Goal: Task Accomplishment & Management: Manage account settings

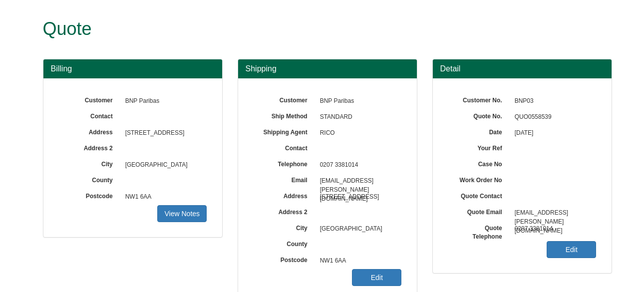
scroll to position [61, 0]
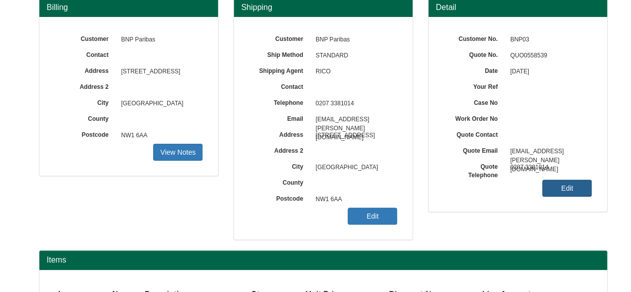
click at [561, 182] on link "Edit" at bounding box center [566, 188] width 49 height 17
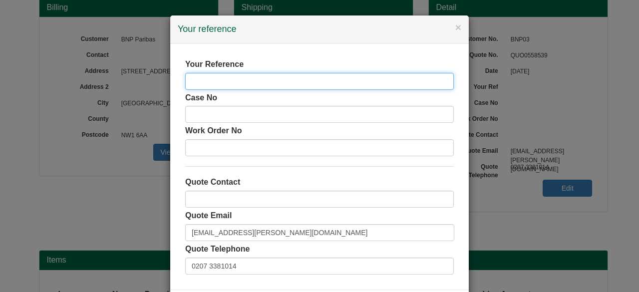
click at [264, 75] on input "text" at bounding box center [319, 81] width 268 height 17
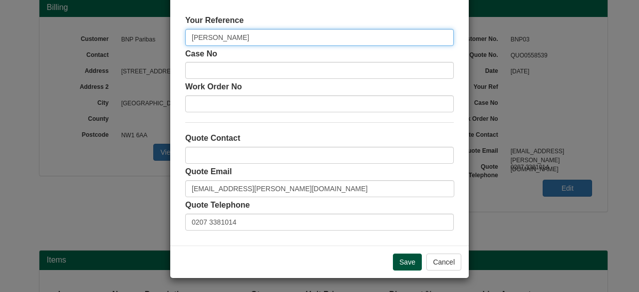
type input "[PERSON_NAME]"
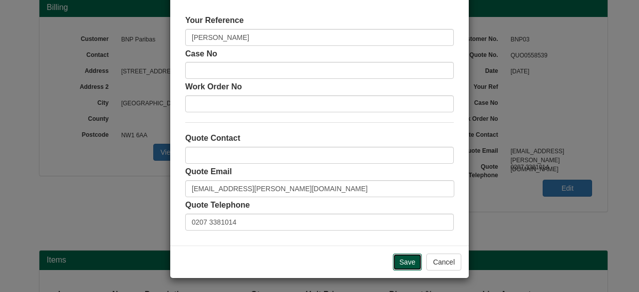
click at [407, 265] on input "Save" at bounding box center [407, 262] width 29 height 17
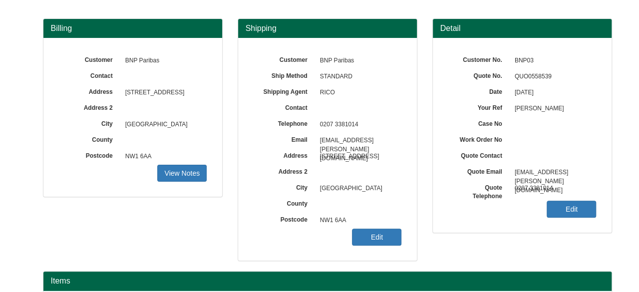
scroll to position [41, 0]
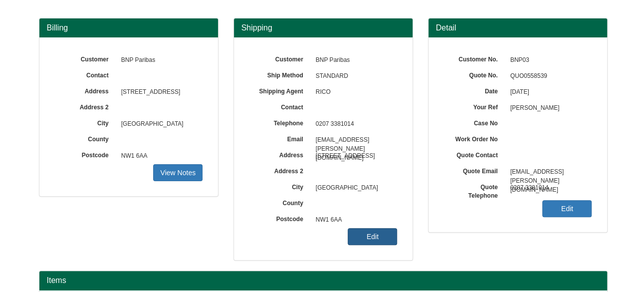
click at [363, 240] on link "Edit" at bounding box center [372, 236] width 49 height 17
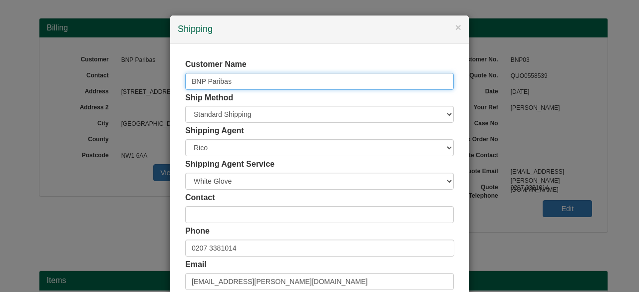
drag, startPoint x: 237, startPoint y: 82, endPoint x: 117, endPoint y: 80, distance: 119.3
click at [117, 80] on div "× Shipping Customer Name BNP Paribas Ship Method Free of Charge £5 Flat Rate £7…" at bounding box center [319, 146] width 639 height 292
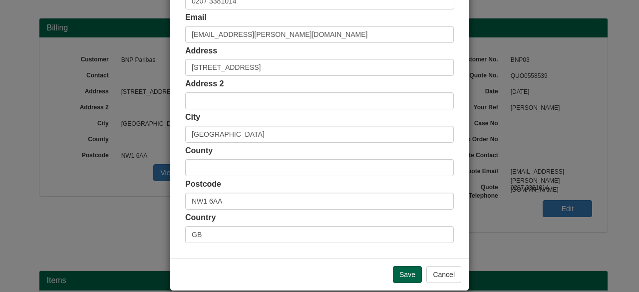
scroll to position [259, 0]
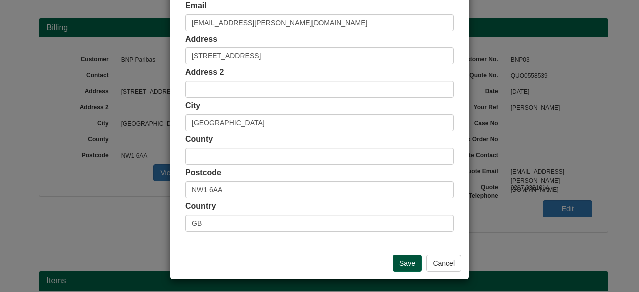
type input "[PERSON_NAME]"
click at [408, 258] on input "Save" at bounding box center [407, 263] width 29 height 17
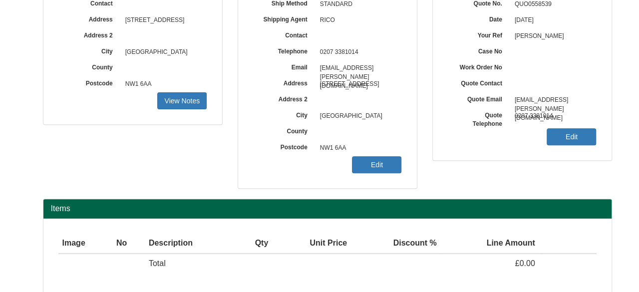
scroll to position [155, 0]
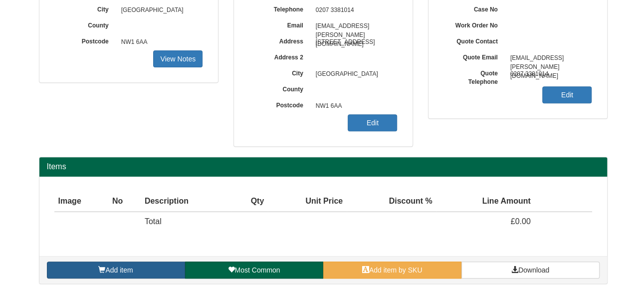
click at [135, 273] on link "Add item" at bounding box center [116, 270] width 138 height 17
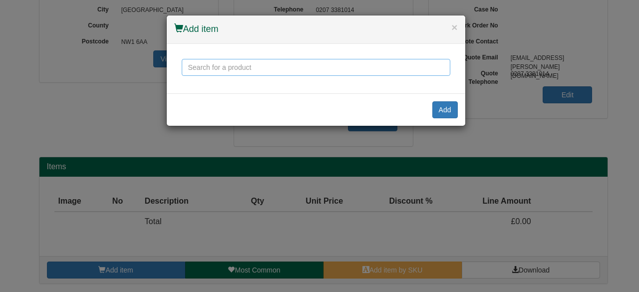
click at [269, 65] on input "text" at bounding box center [316, 67] width 268 height 17
type input "J"
type input "p"
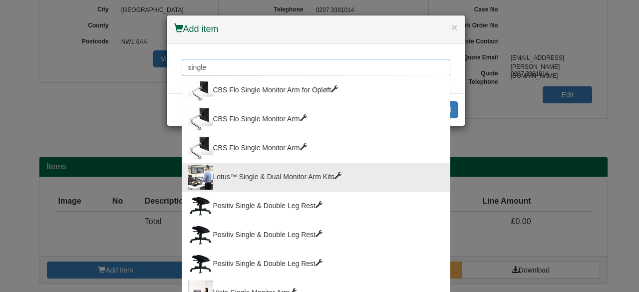
scroll to position [24, 0]
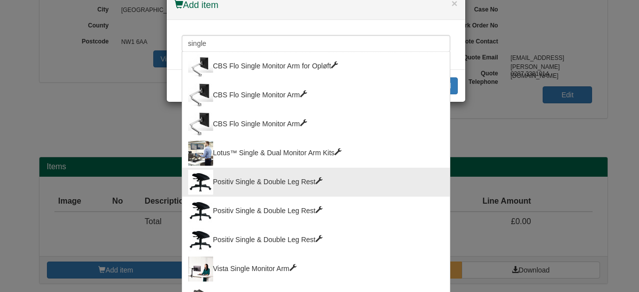
click at [280, 182] on div "Positiv Single & Double Leg Rest" at bounding box center [316, 182] width 256 height 25
type input "Positiv Single & Double Leg Rest"
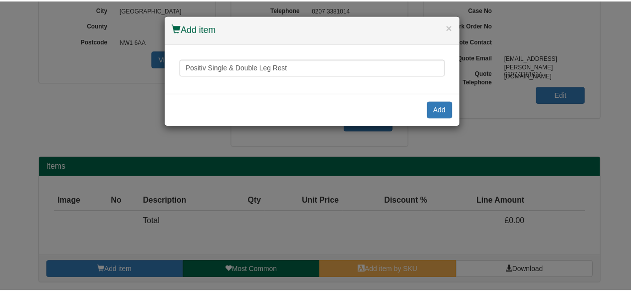
scroll to position [0, 0]
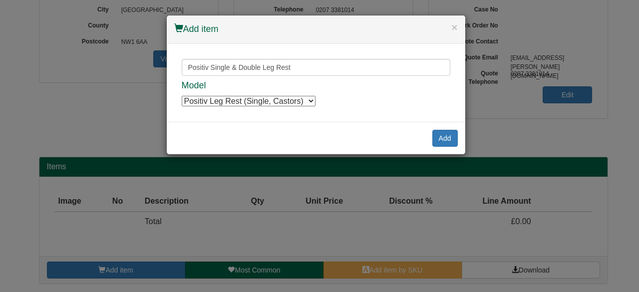
click at [290, 101] on select "Positiv Leg Rest (Single, Castors) Positiv Leg Rest (Single, Castors) Positiv L…" at bounding box center [249, 101] width 134 height 10
select select "9789001BLA"
click at [182, 96] on select "Positiv Leg Rest (Single, Castors) Positiv Leg Rest (Single, Castors) Positiv L…" at bounding box center [249, 101] width 134 height 10
click at [442, 139] on button "Add" at bounding box center [444, 138] width 25 height 17
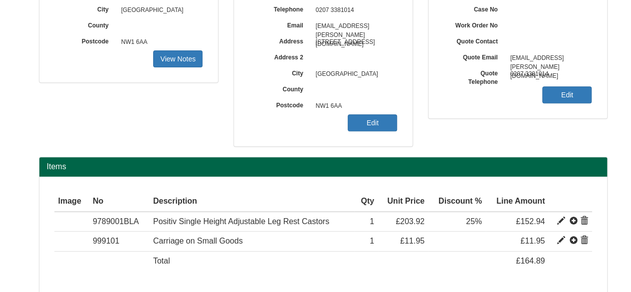
scroll to position [193, 0]
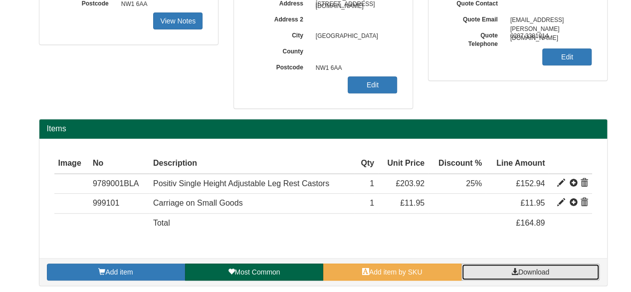
click at [516, 269] on span at bounding box center [515, 271] width 7 height 7
